Goal: Browse casually

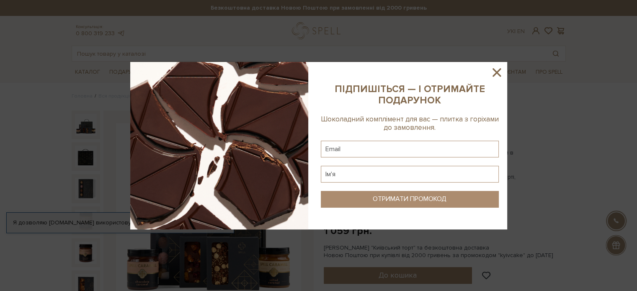
click at [497, 72] on icon at bounding box center [497, 72] width 8 height 8
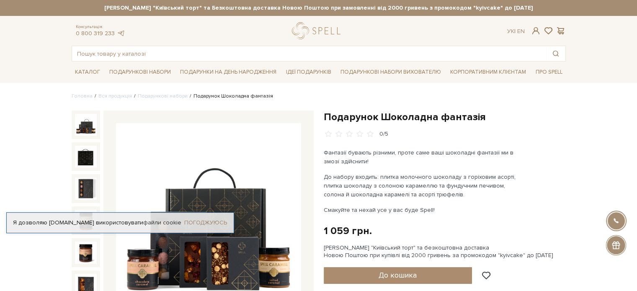
click at [210, 222] on link "Погоджуюсь" at bounding box center [205, 223] width 43 height 8
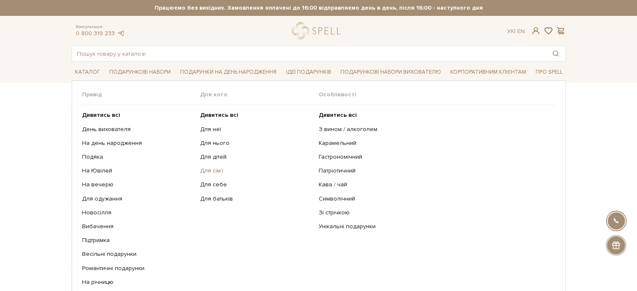
click at [213, 171] on link "Для сім'ї" at bounding box center [256, 171] width 112 height 8
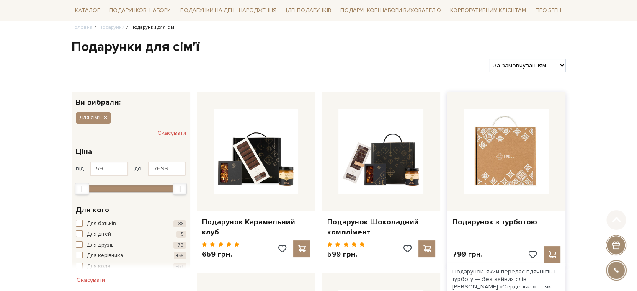
scroll to position [84, 0]
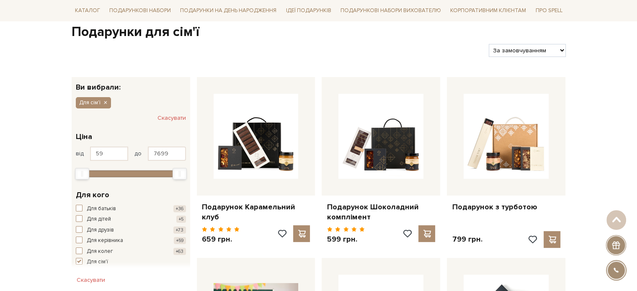
drag, startPoint x: 44, startPoint y: 156, endPoint x: 47, endPoint y: 153, distance: 5.0
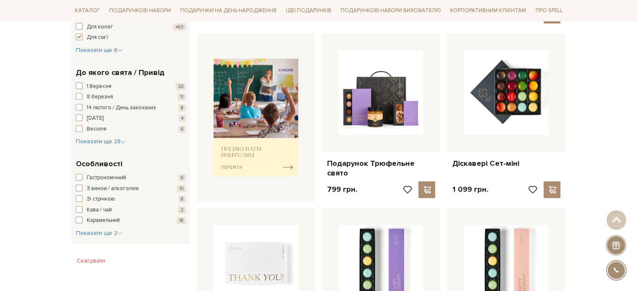
scroll to position [377, 0]
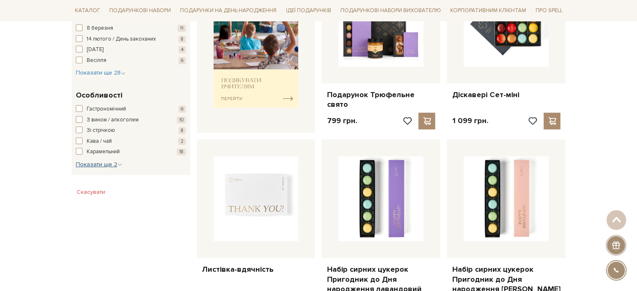
click at [116, 166] on span "Показати ще 2" at bounding box center [99, 164] width 47 height 7
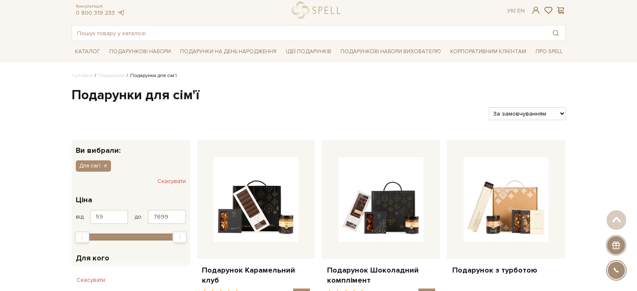
scroll to position [0, 0]
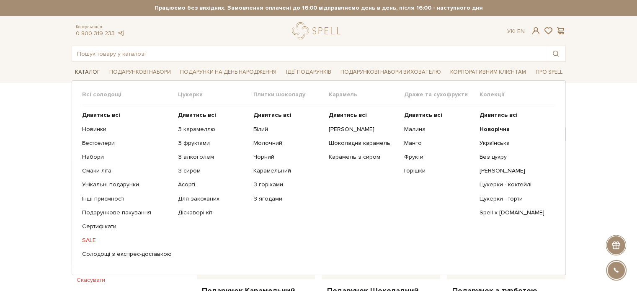
click at [79, 71] on link "Каталог" at bounding box center [88, 72] width 32 height 13
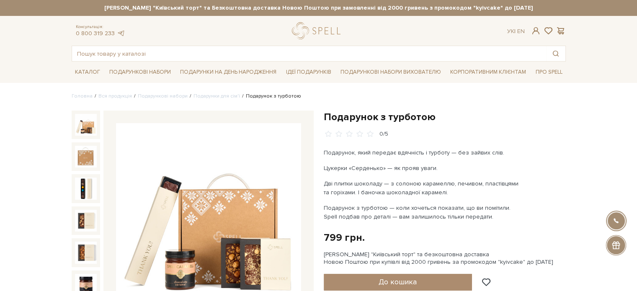
scroll to position [42, 0]
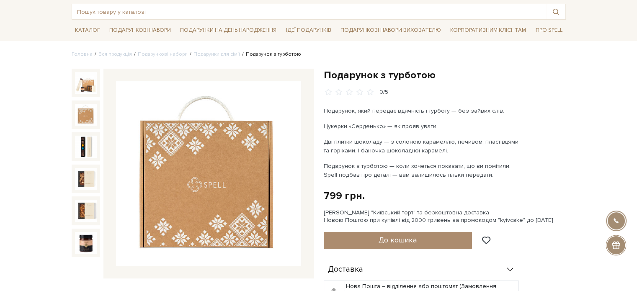
click at [78, 116] on img at bounding box center [86, 115] width 22 height 22
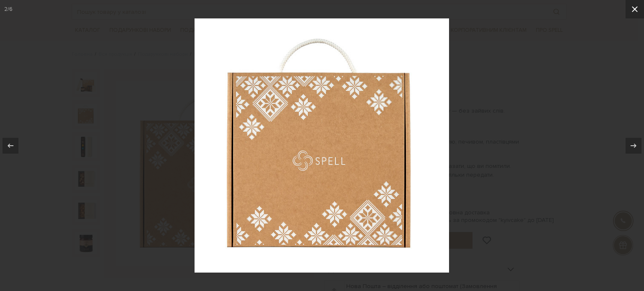
click at [637, 13] on button at bounding box center [634, 9] width 18 height 18
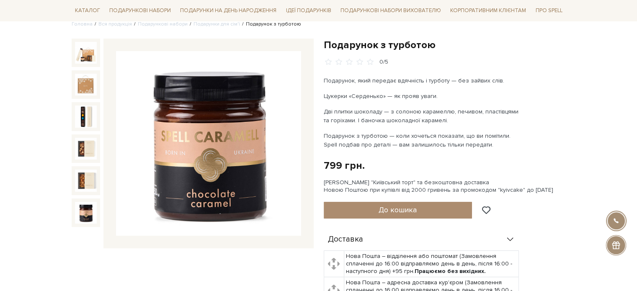
scroll to position [42, 0]
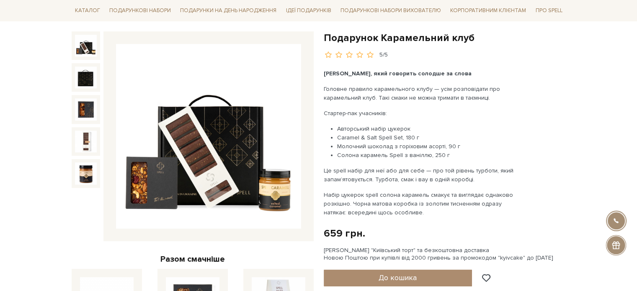
scroll to position [84, 0]
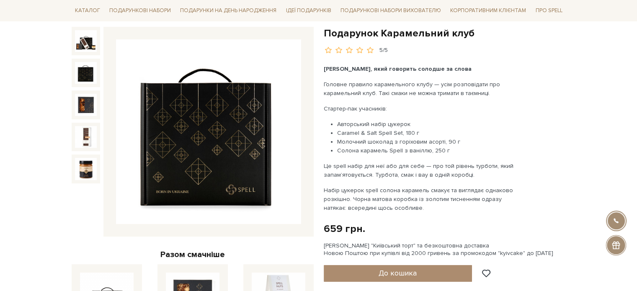
click at [87, 77] on img at bounding box center [86, 73] width 22 height 22
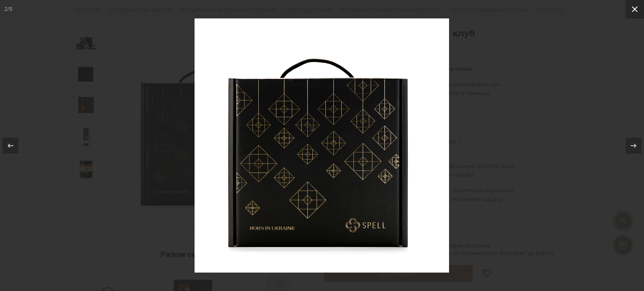
click at [637, 8] on icon at bounding box center [634, 9] width 10 height 10
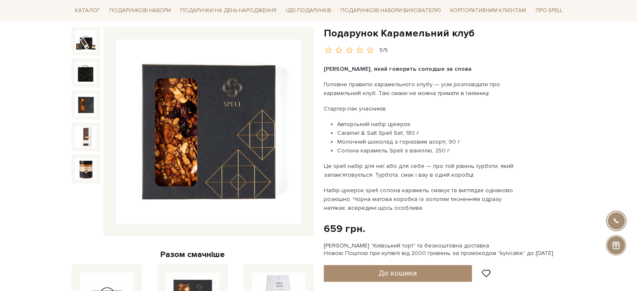
click at [82, 107] on img at bounding box center [86, 105] width 22 height 22
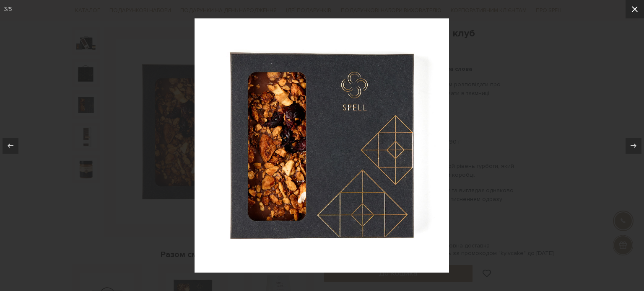
click at [637, 7] on button at bounding box center [634, 9] width 18 height 18
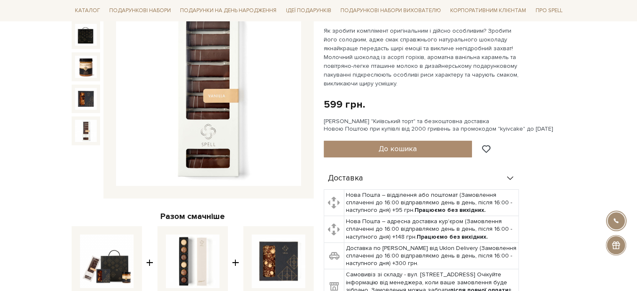
scroll to position [126, 0]
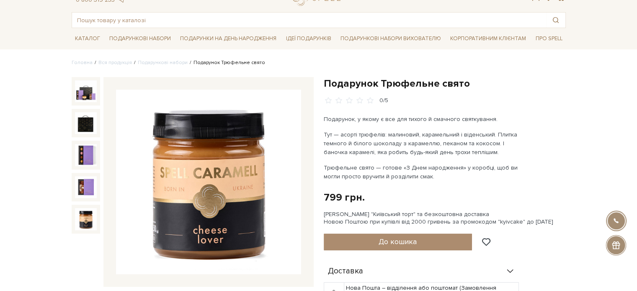
scroll to position [126, 0]
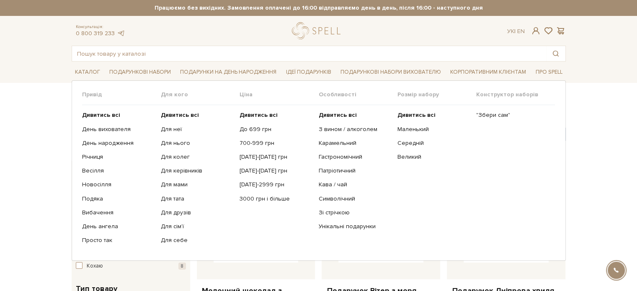
click at [137, 71] on link "Подарункові набори" at bounding box center [140, 72] width 68 height 13
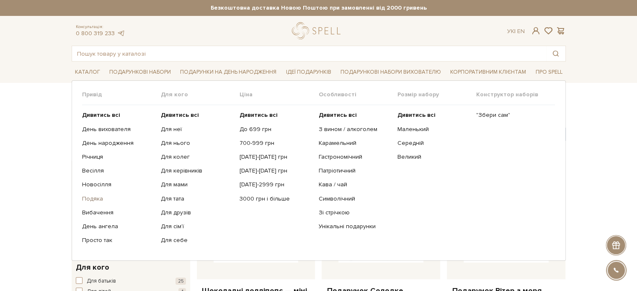
click at [93, 197] on link "Подяка" at bounding box center [118, 199] width 73 height 8
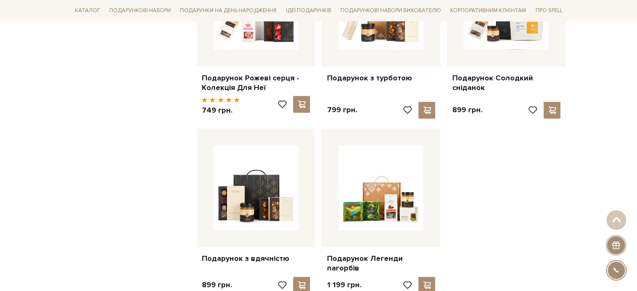
scroll to position [964, 0]
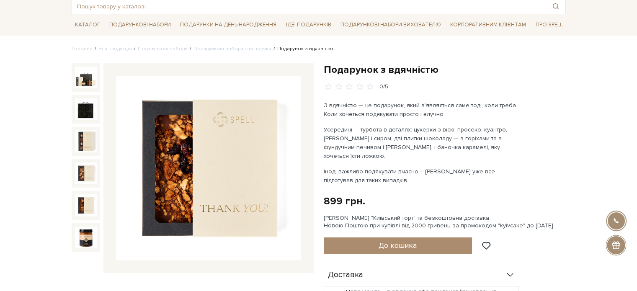
scroll to position [84, 0]
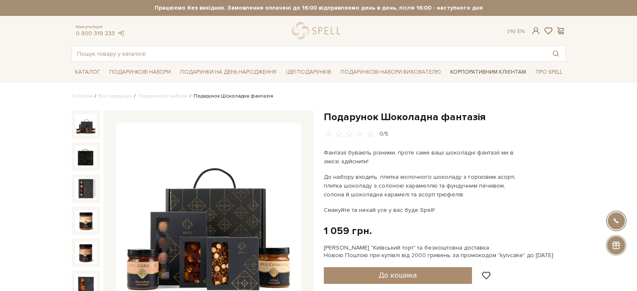
click at [501, 69] on link "Корпоративним клієнтам" at bounding box center [488, 72] width 83 height 14
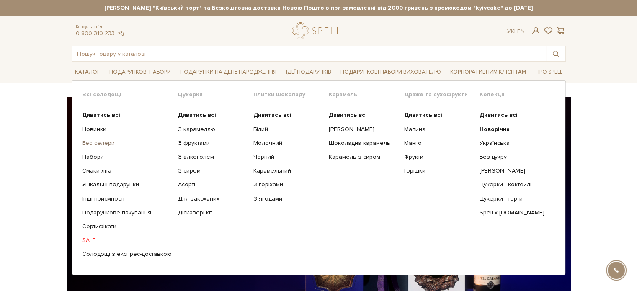
click at [102, 142] on link "Бестселери" at bounding box center [127, 144] width 90 height 8
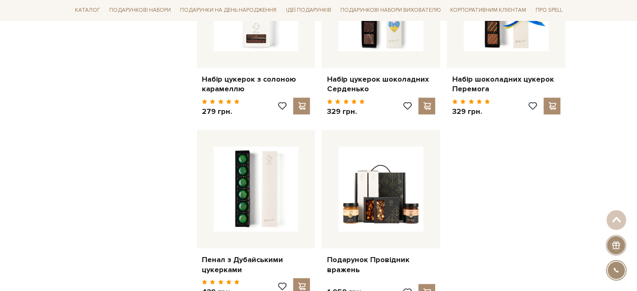
scroll to position [964, 0]
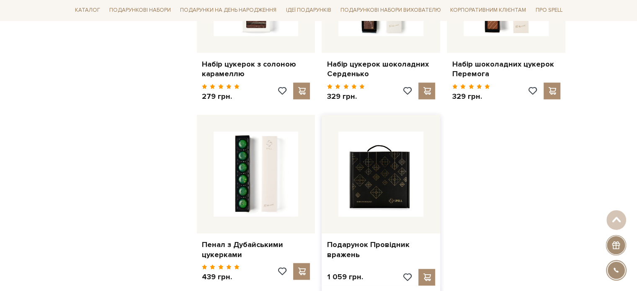
click at [382, 179] on img at bounding box center [381, 174] width 85 height 85
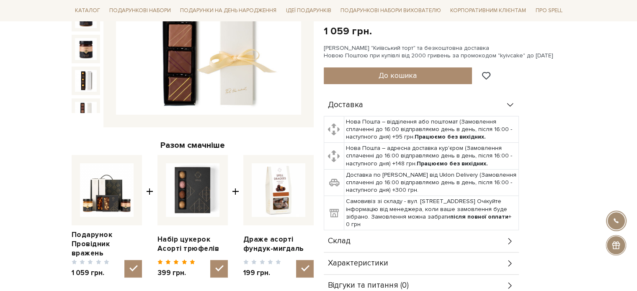
scroll to position [84, 0]
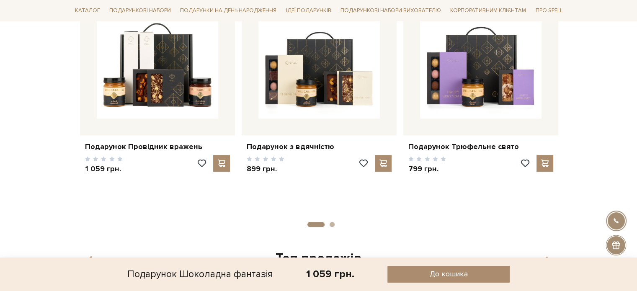
scroll to position [671, 0]
